Goal: Find specific page/section: Find specific page/section

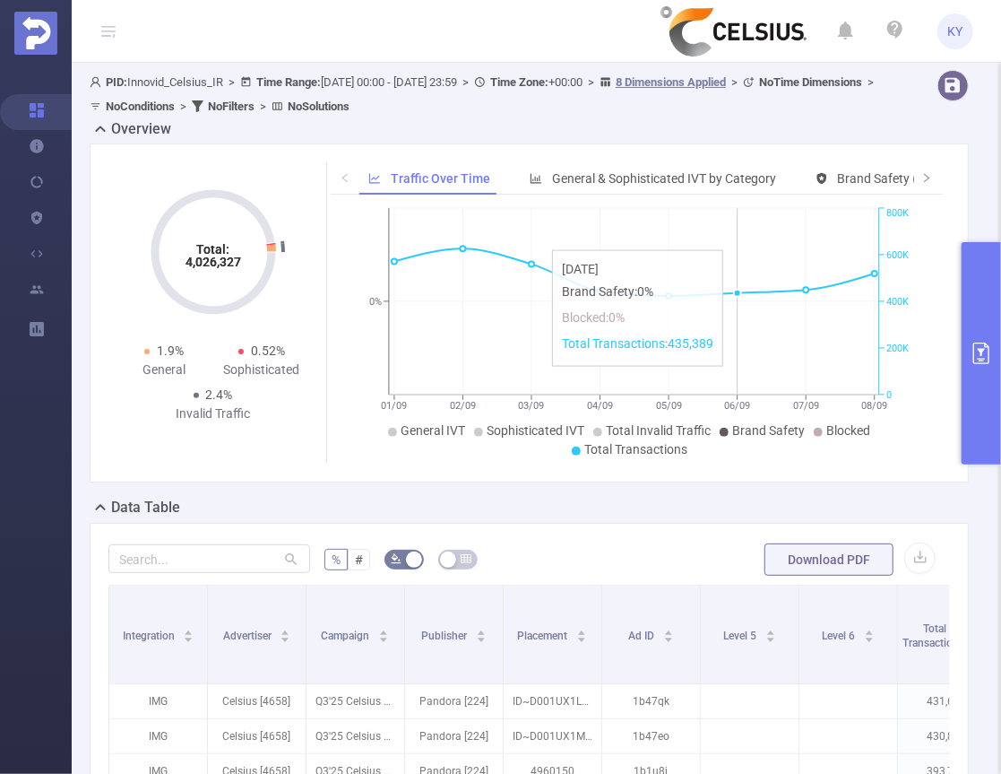
scroll to position [143, 0]
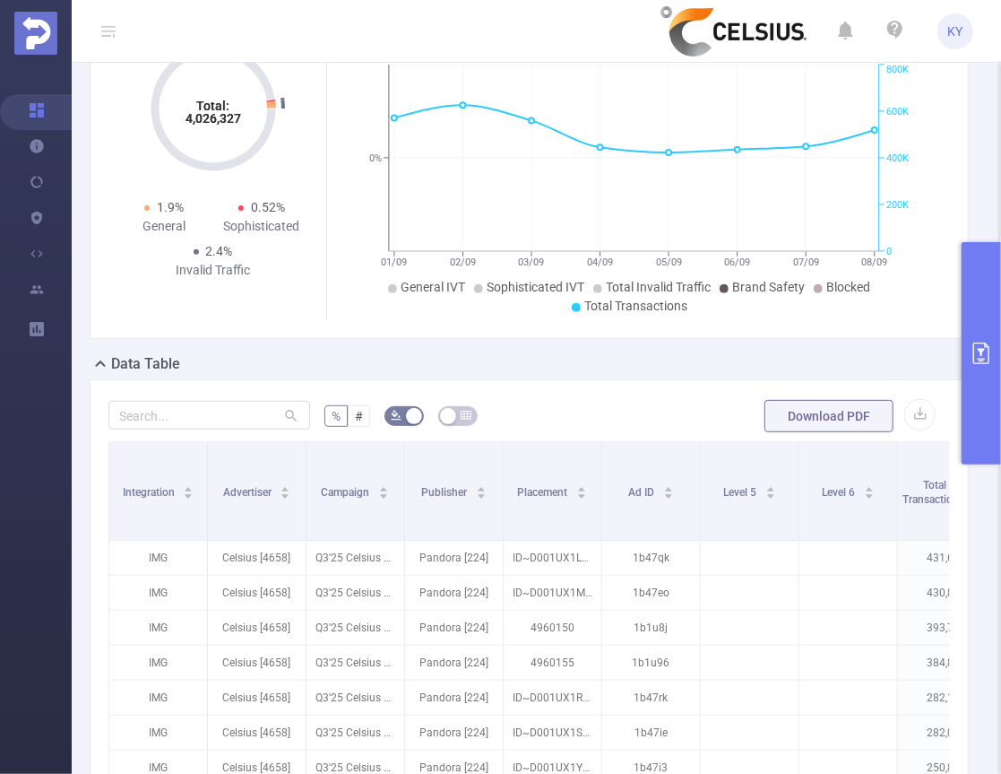
click at [688, 404] on form "% # Download PDF" at bounding box center [529, 416] width 842 height 36
click at [655, 412] on form "% # Download PDF" at bounding box center [529, 416] width 842 height 36
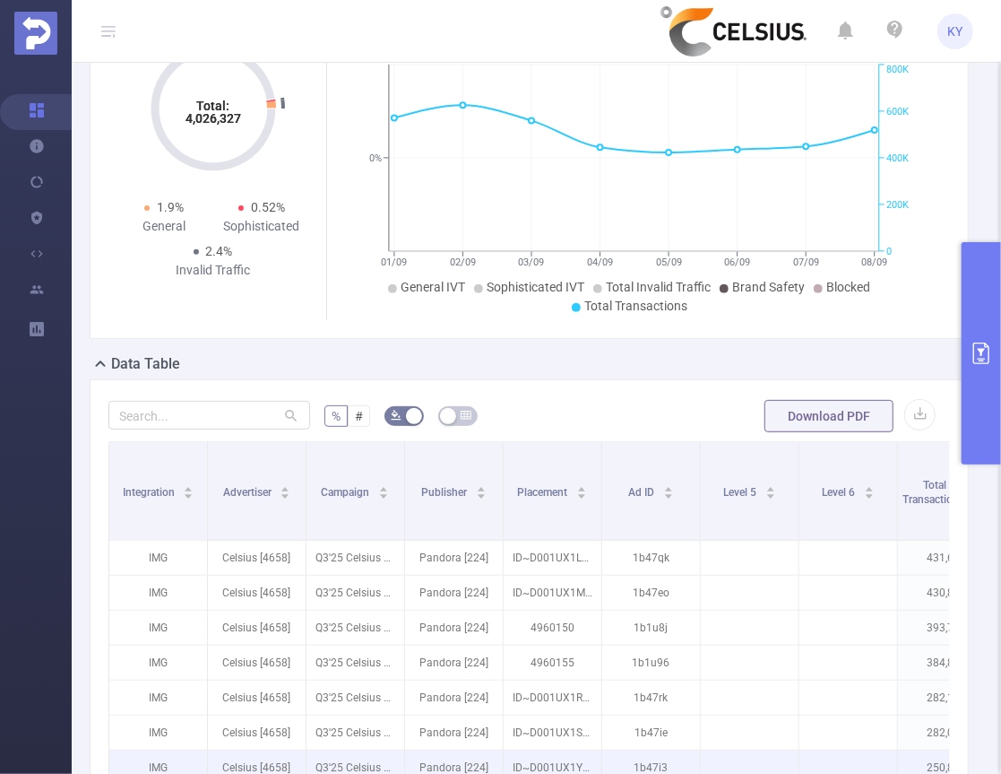
scroll to position [567, 0]
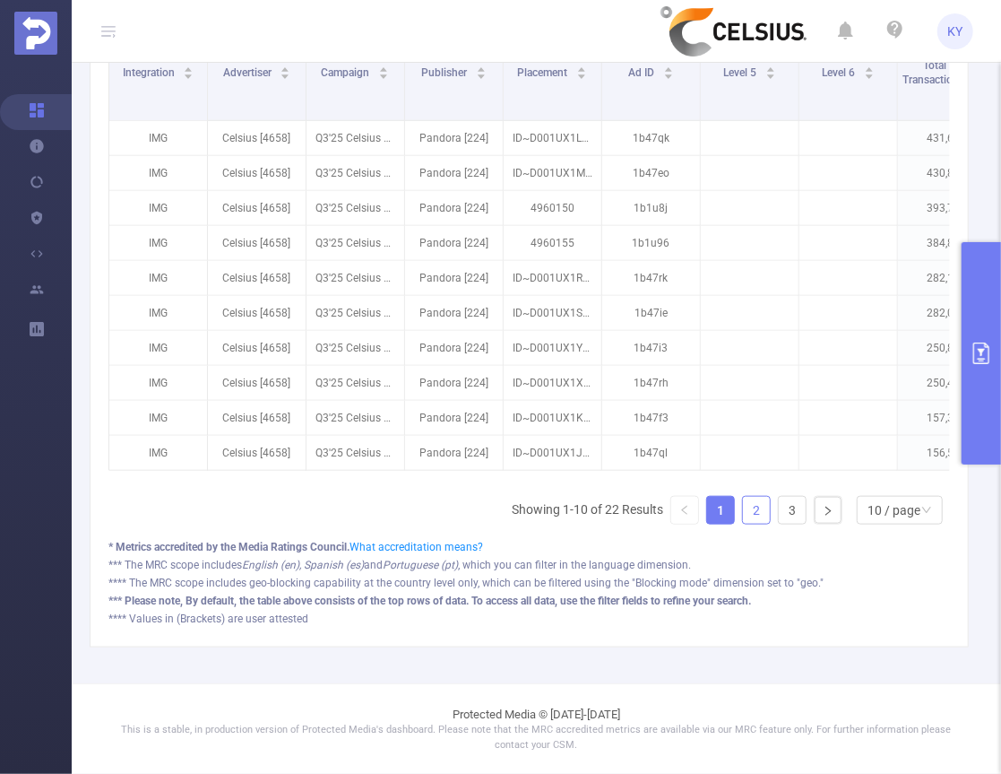
drag, startPoint x: 781, startPoint y: 532, endPoint x: 758, endPoint y: 518, distance: 26.1
click at [772, 530] on div "Integration Advertiser Campaign Publisher Placement Ad ID Level 5 Level 6 Total…" at bounding box center [529, 280] width 842 height 517
click at [757, 517] on link "2" at bounding box center [756, 510] width 27 height 27
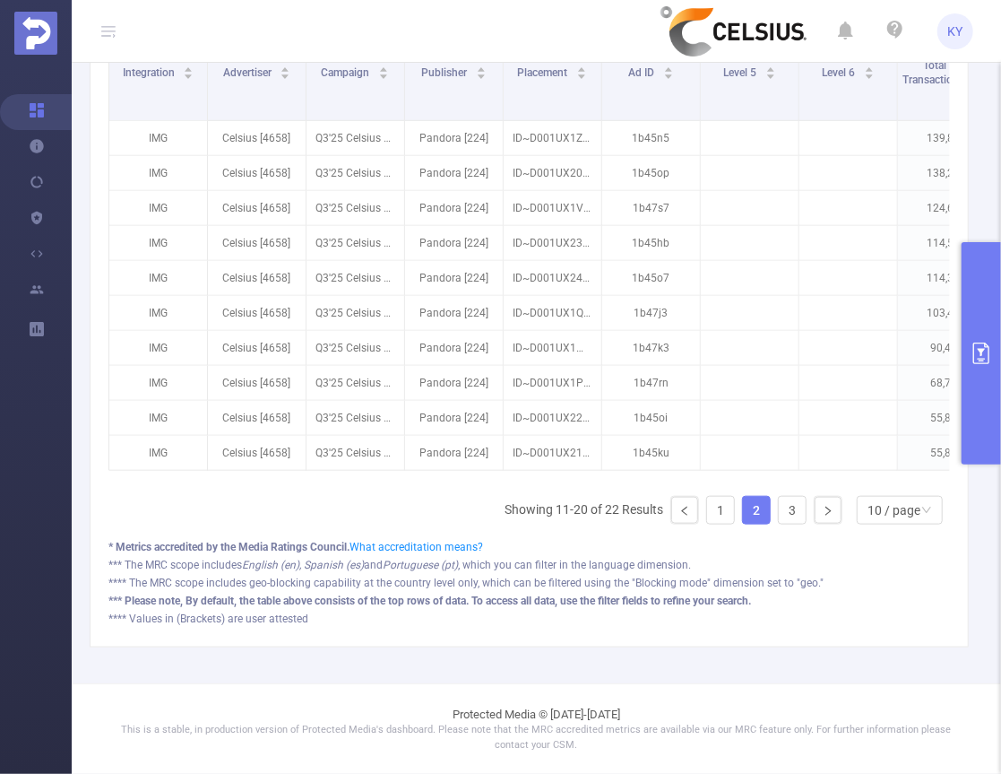
click at [757, 517] on link "2" at bounding box center [756, 510] width 27 height 27
click at [743, 513] on link "2" at bounding box center [756, 510] width 27 height 27
